Goal: Information Seeking & Learning: Understand process/instructions

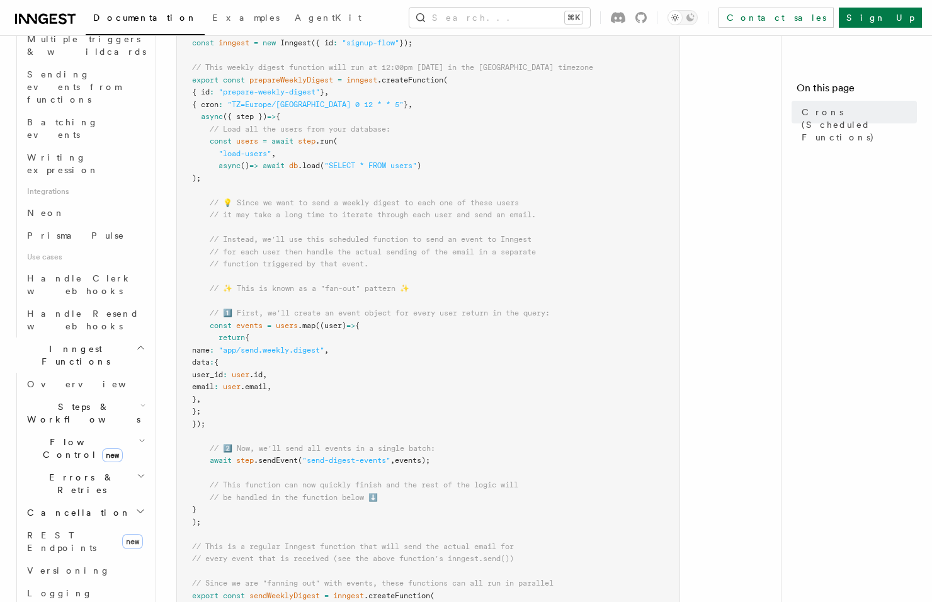
scroll to position [683, 0]
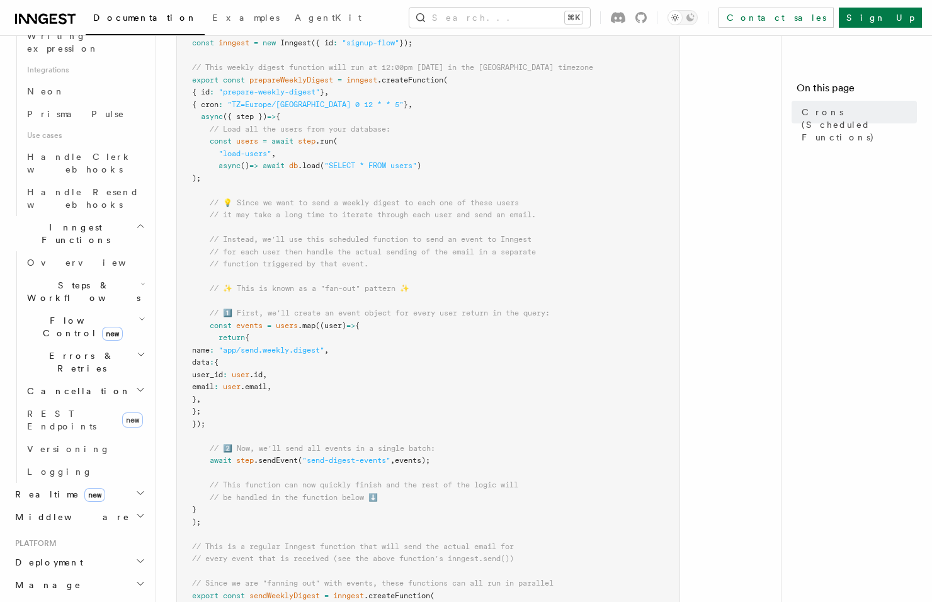
scroll to position [814, 0]
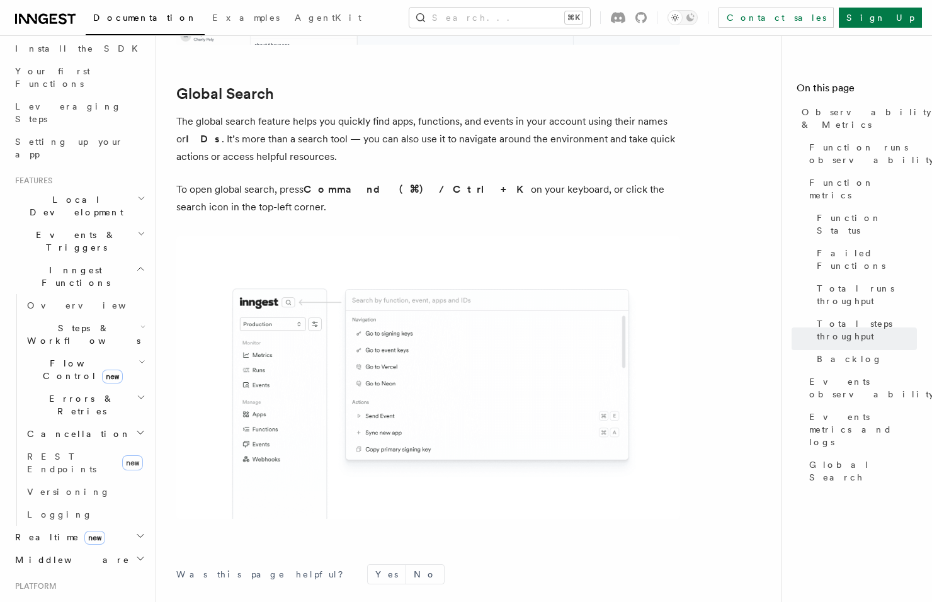
scroll to position [143, 0]
click at [140, 230] on icon "button" at bounding box center [141, 235] width 8 height 10
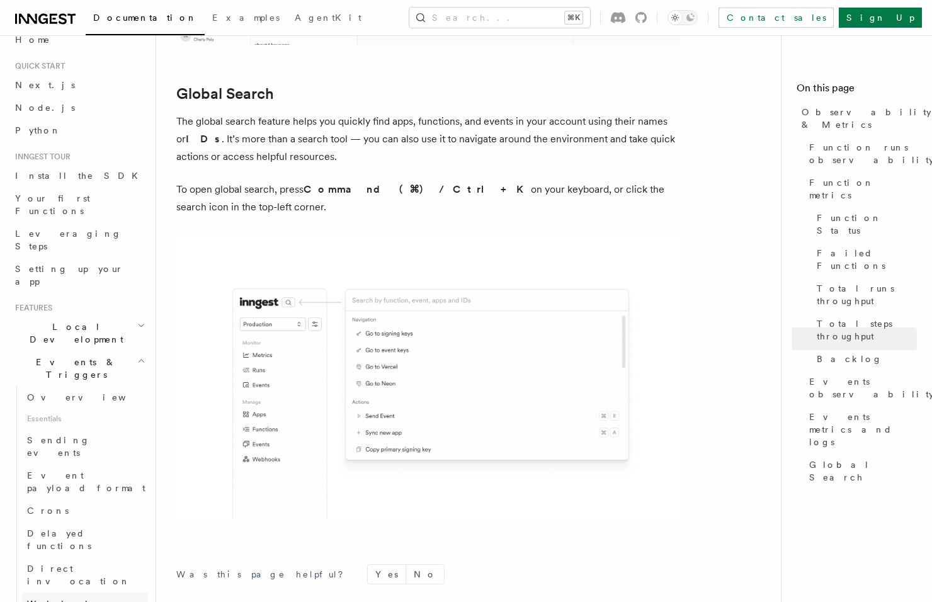
scroll to position [0, 0]
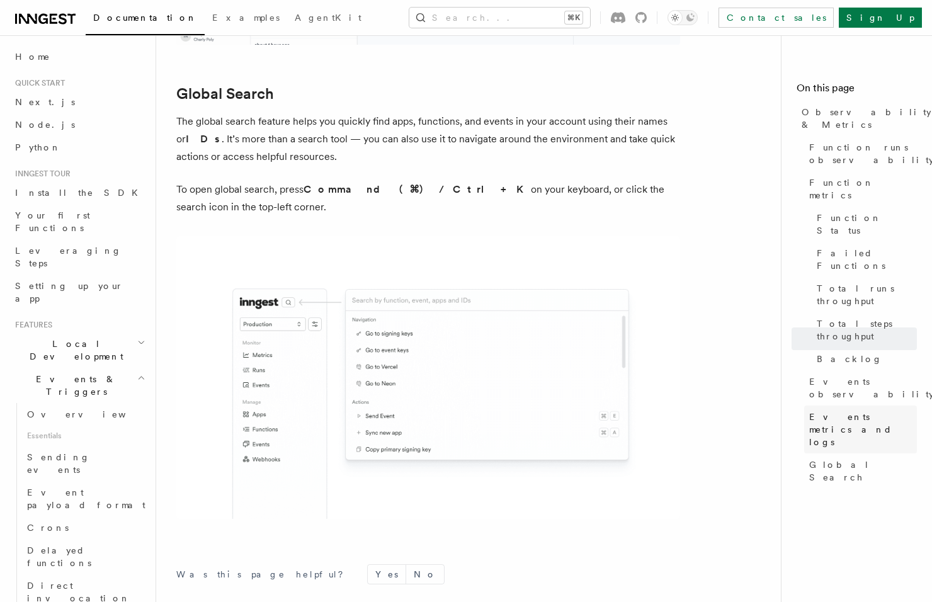
click at [873, 411] on span "Events metrics and logs" at bounding box center [863, 430] width 108 height 38
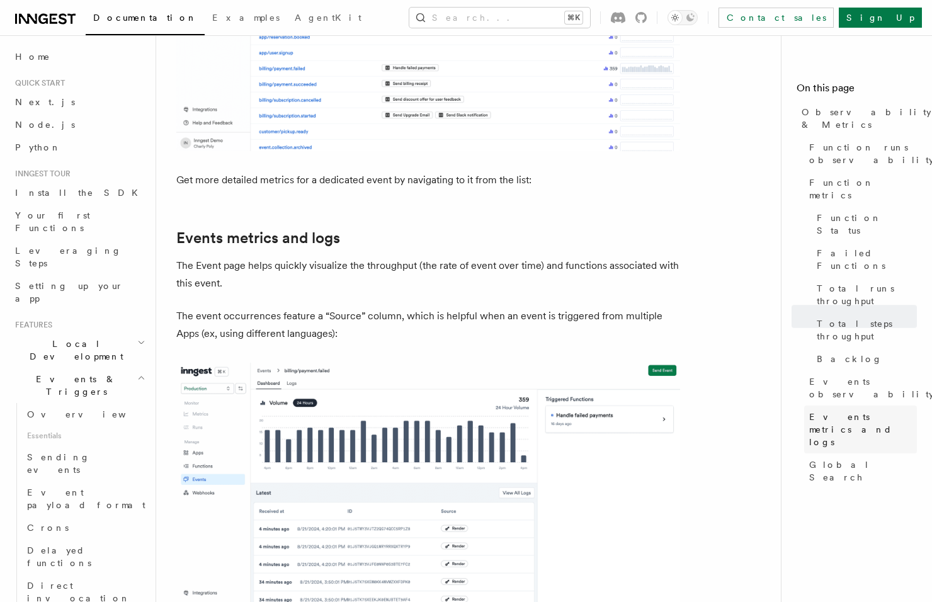
scroll to position [3116, 0]
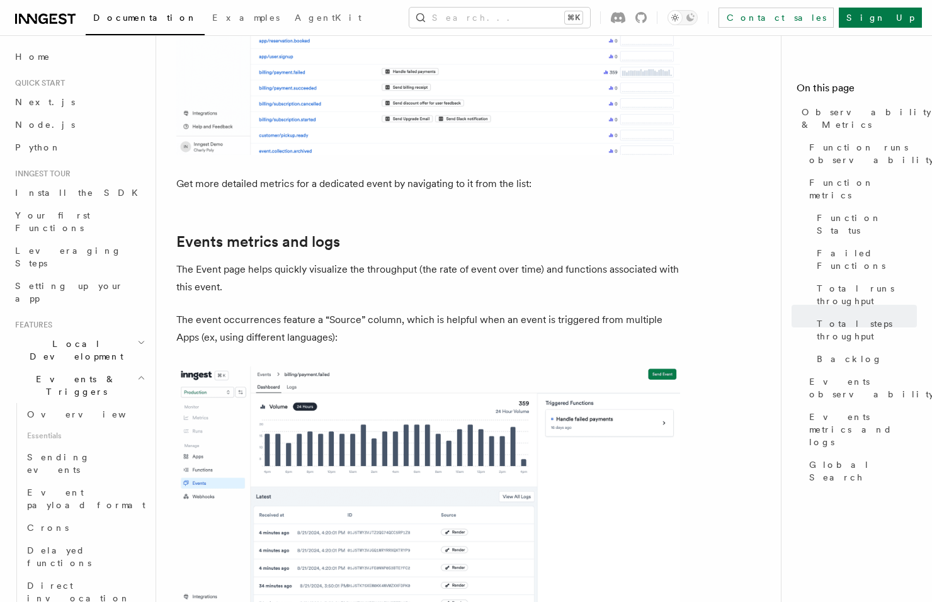
click at [498, 28] on div "Documentation Examples AgentKit Search... ⌘K Contact sales Sign Up" at bounding box center [466, 17] width 932 height 35
click at [491, 26] on button "Search... ⌘K" at bounding box center [499, 18] width 181 height 20
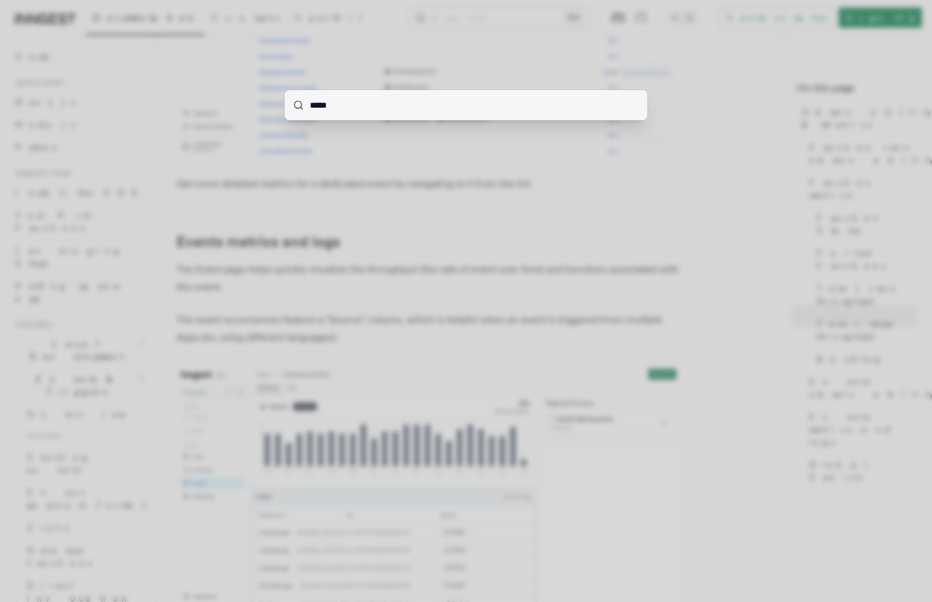
type input "******"
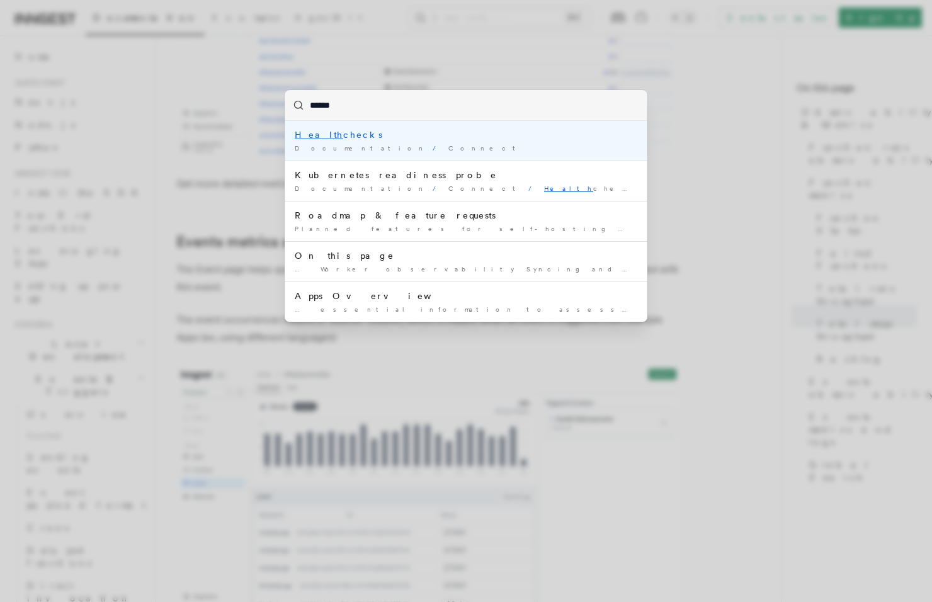
click at [329, 137] on div "Health checks" at bounding box center [466, 134] width 343 height 13
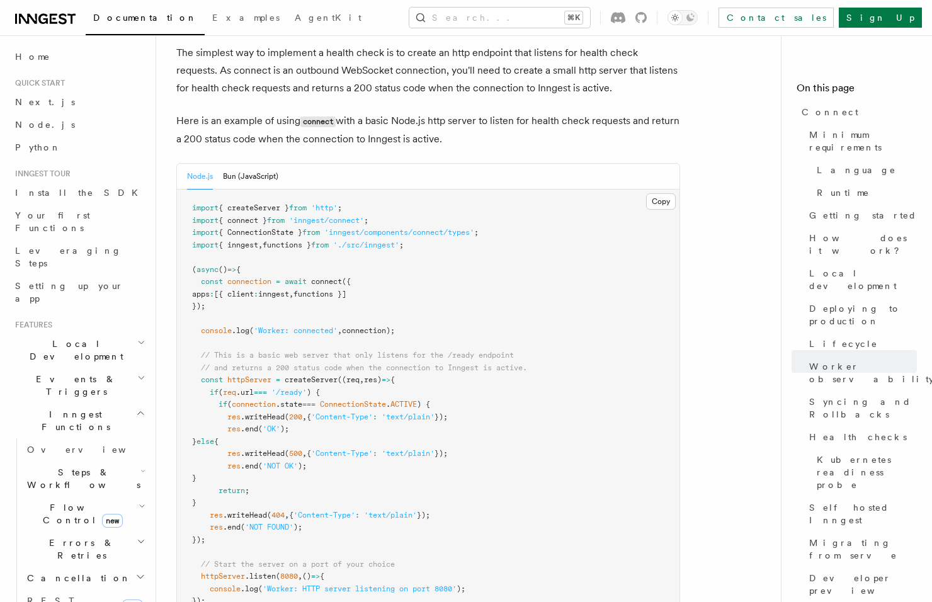
scroll to position [5347, 0]
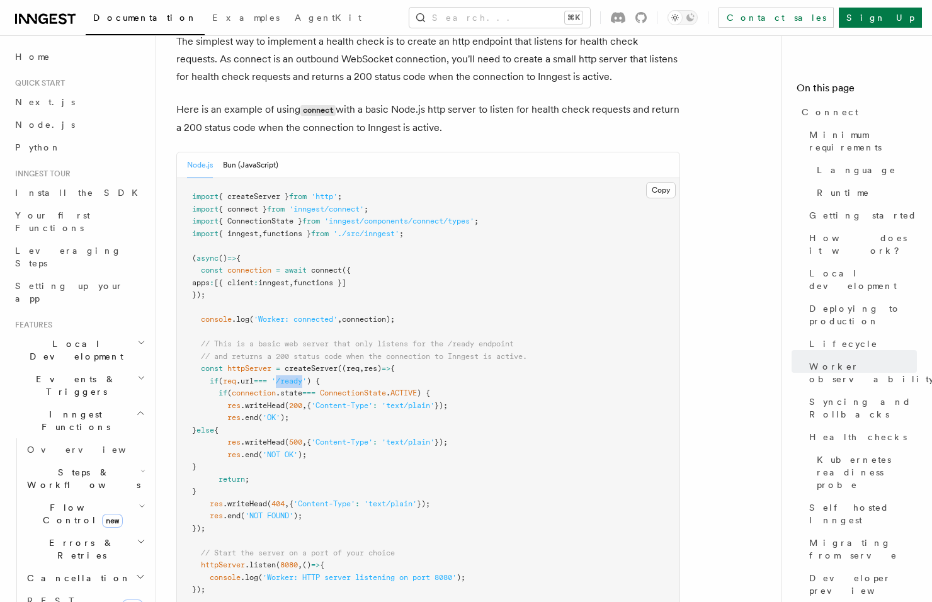
drag, startPoint x: 314, startPoint y: 305, endPoint x: 288, endPoint y: 305, distance: 25.8
click at [288, 377] on span "'/ready'" at bounding box center [288, 381] width 35 height 9
copy span "/ready"
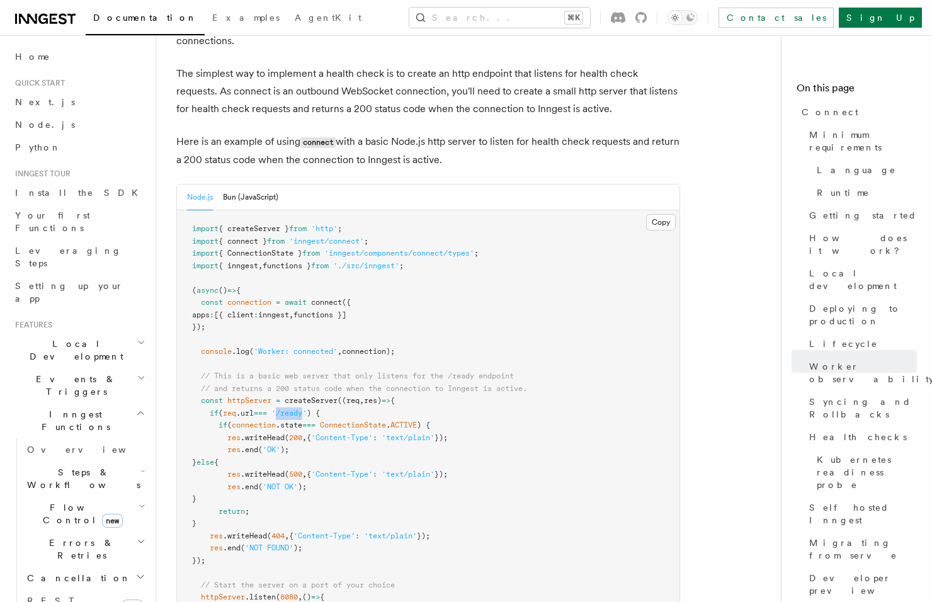
scroll to position [5311, 0]
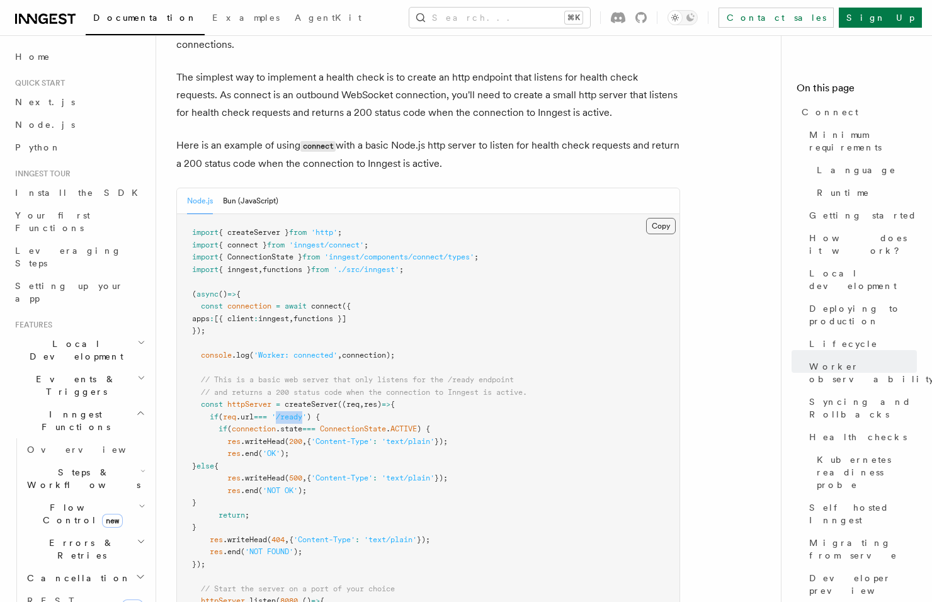
click at [655, 218] on button "Copy Copied" at bounding box center [661, 226] width 30 height 16
